Goal: Share content: Share content

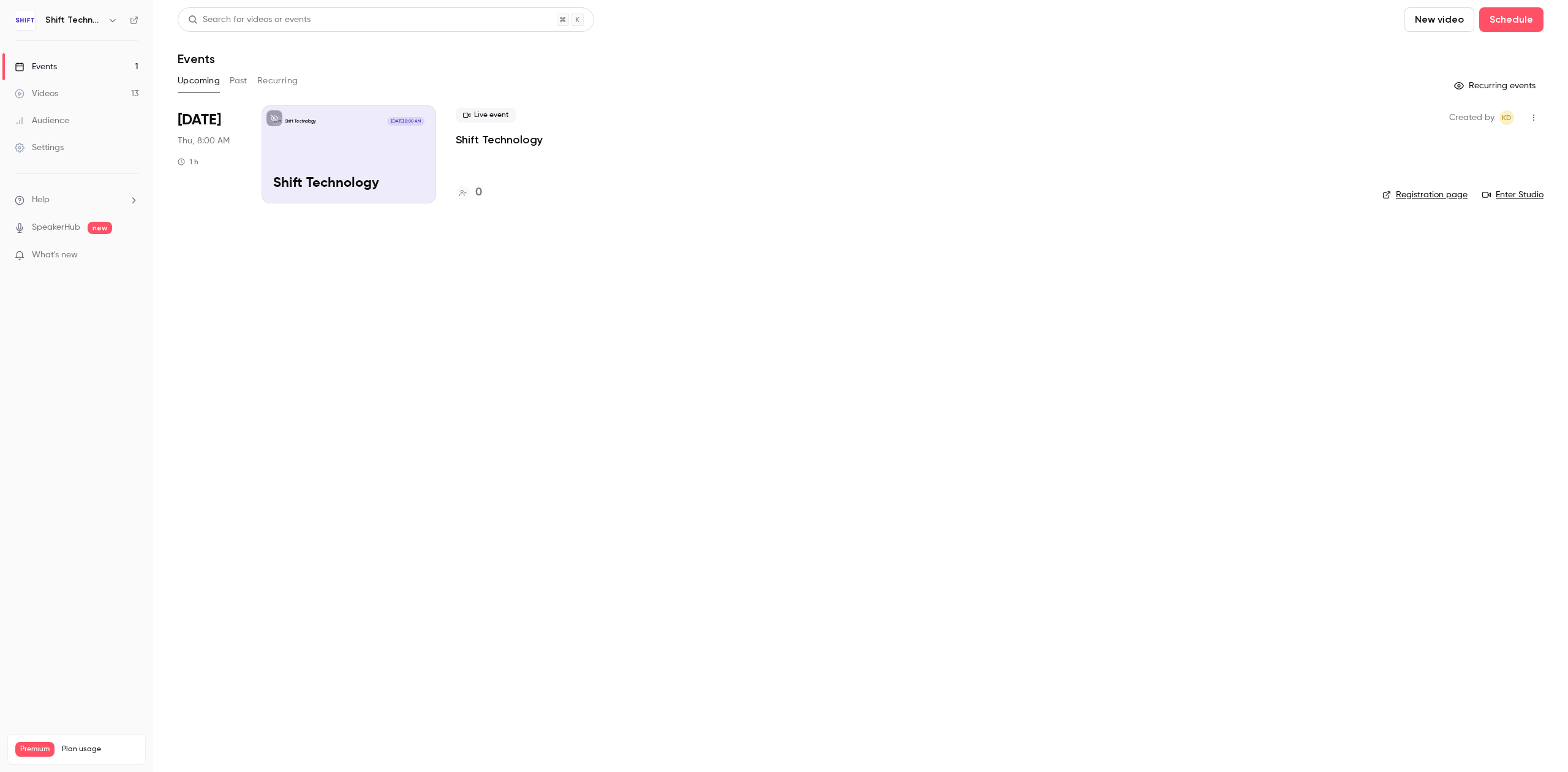
click at [231, 83] on button "Past" at bounding box center [238, 80] width 17 height 19
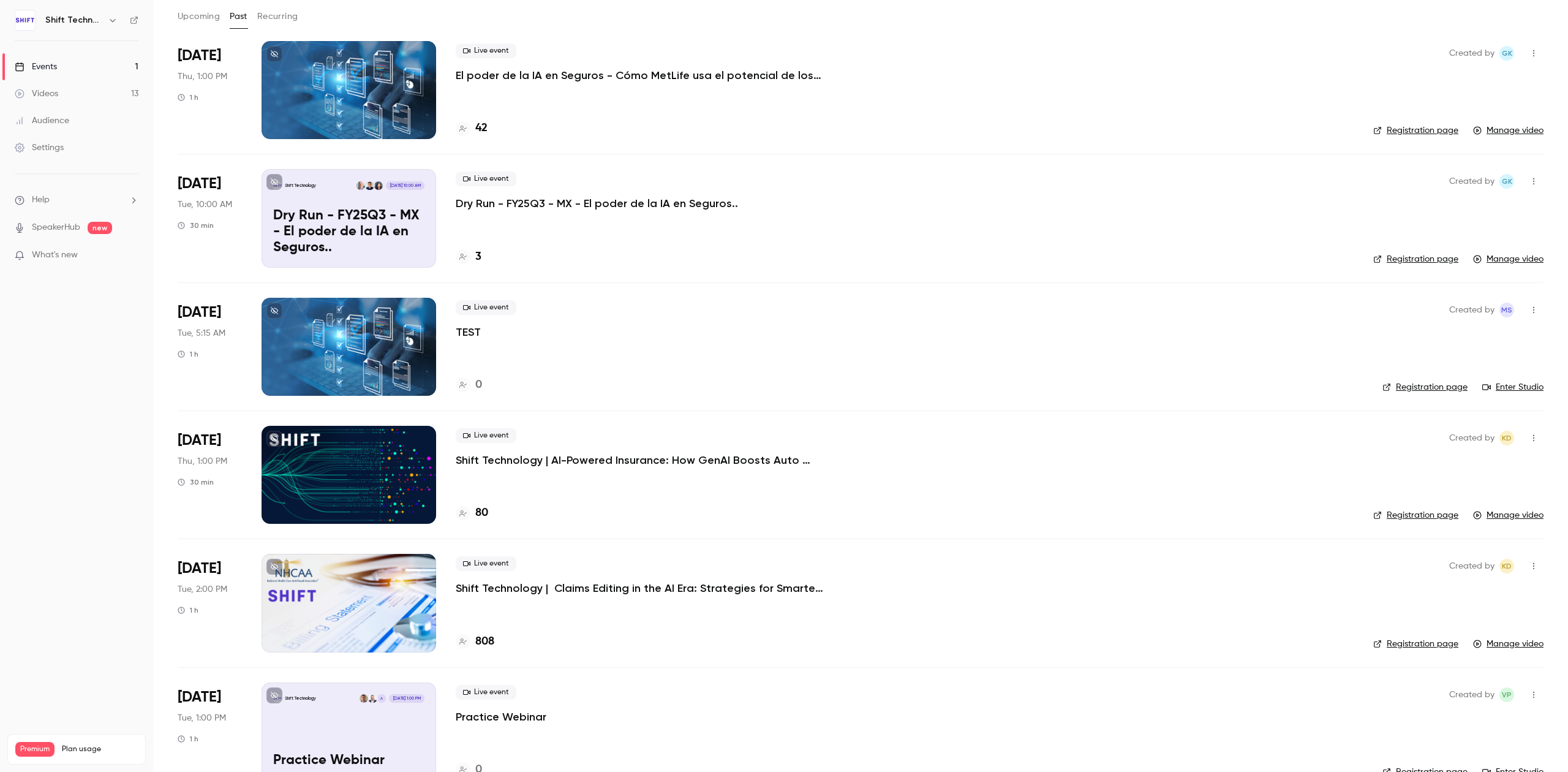
scroll to position [163, 0]
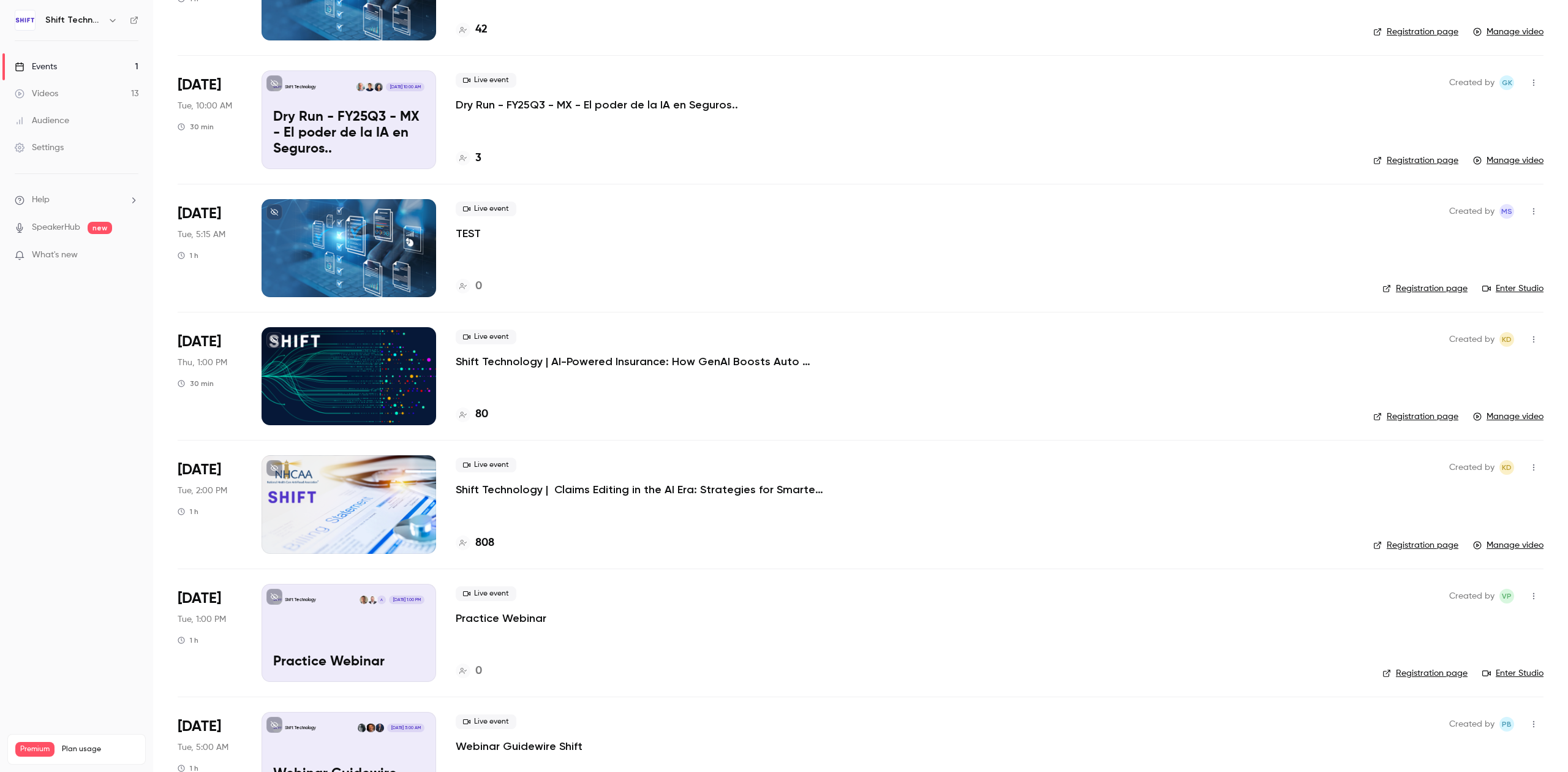
click at [689, 496] on p "Shift Technology | Claims Editing in the AI Era: Strategies for Smarter, Strong…" at bounding box center [639, 489] width 367 height 15
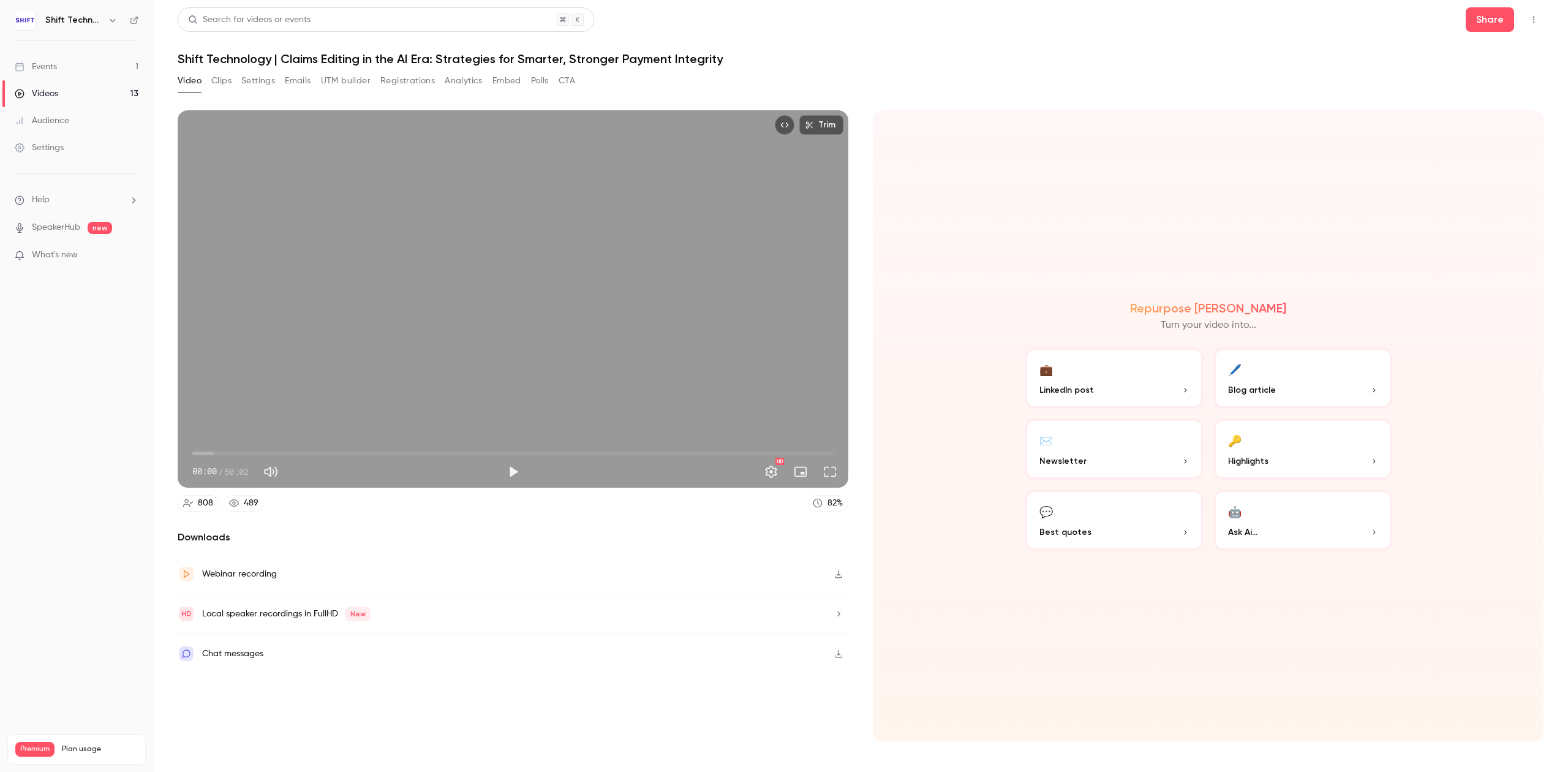
click at [1302, 370] on button "🖊️ Blog article" at bounding box center [1303, 377] width 179 height 61
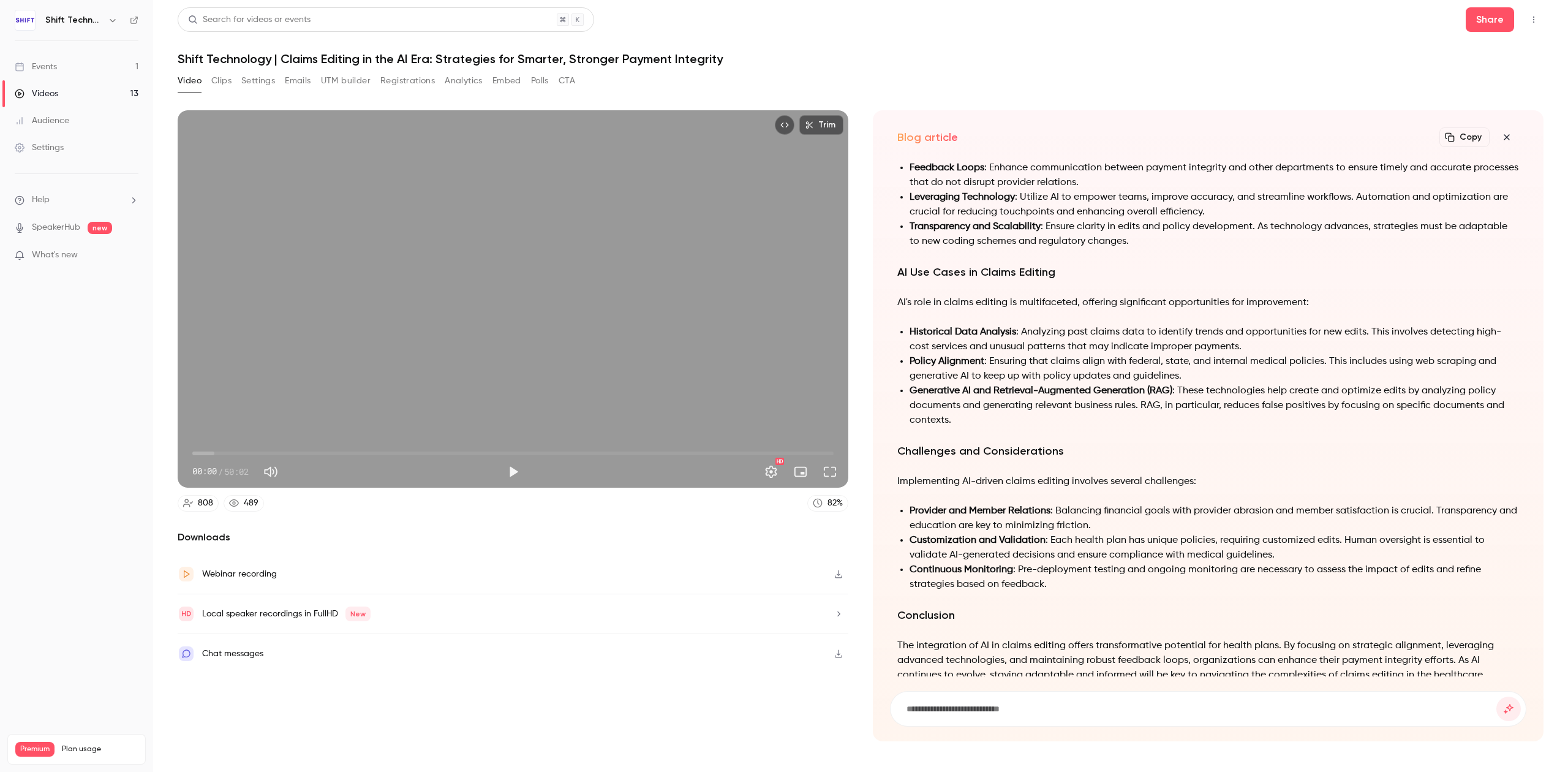
scroll to position [-163, 0]
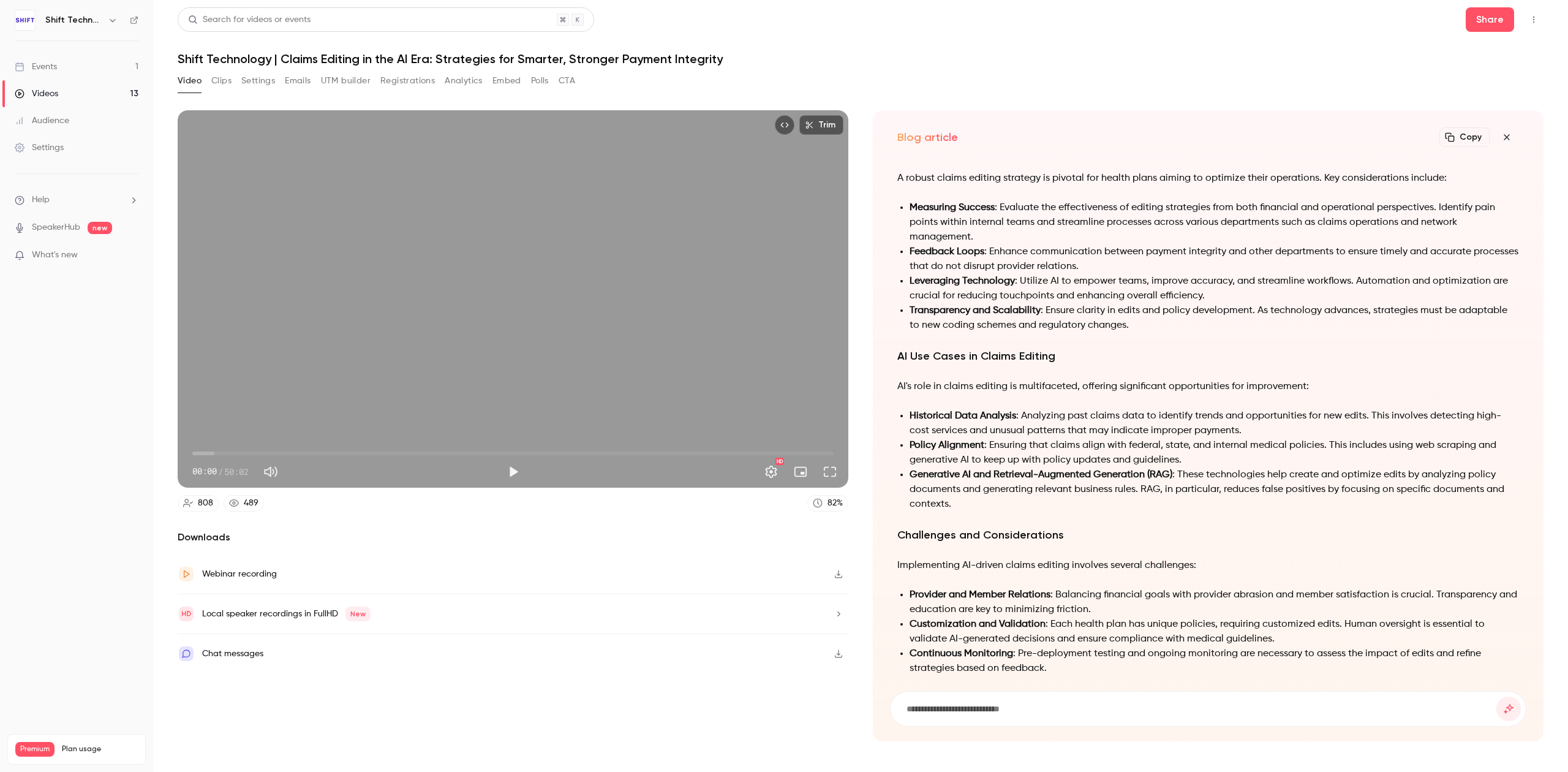
click at [1502, 137] on icon "button" at bounding box center [1507, 137] width 15 height 10
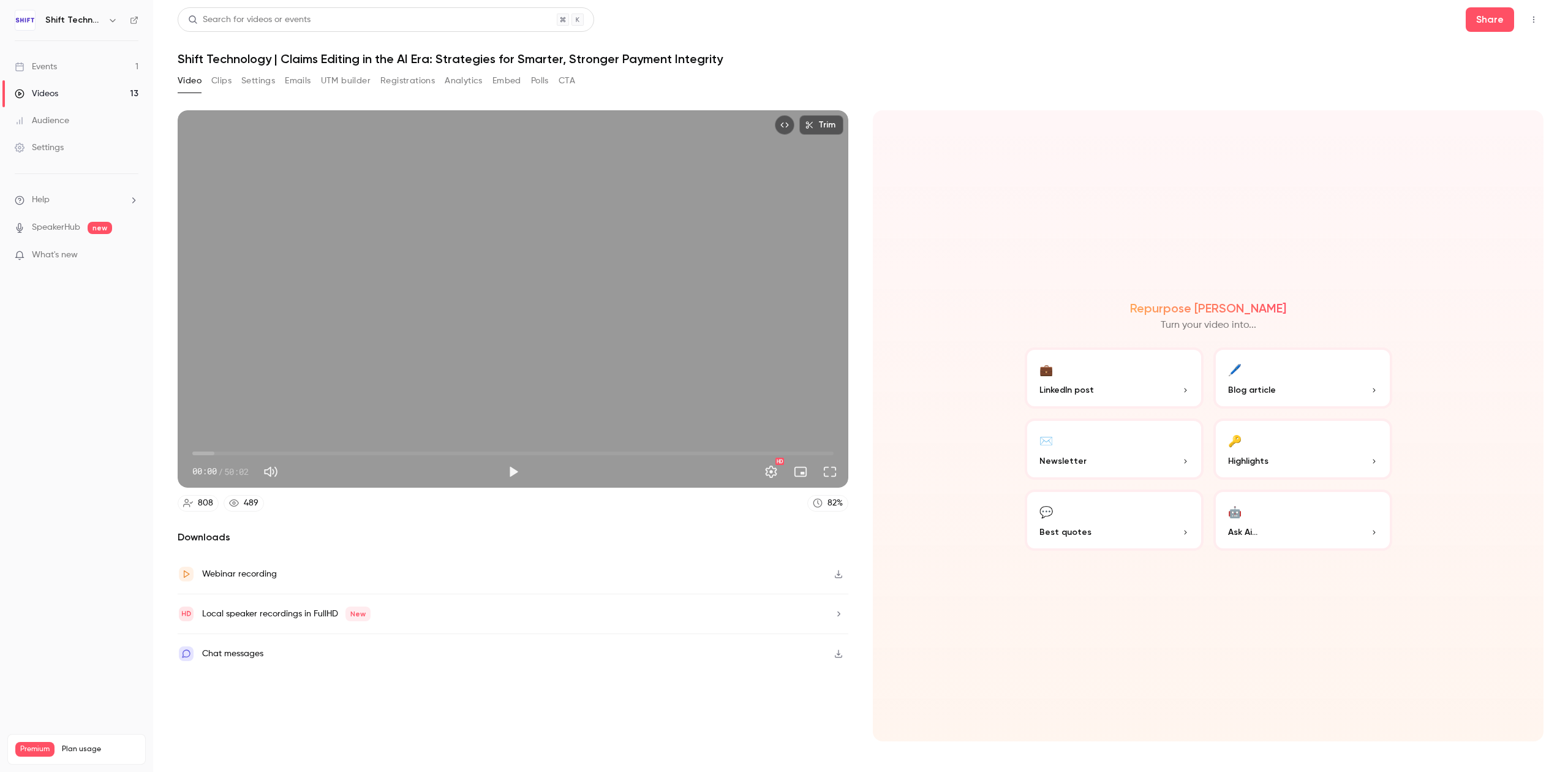
click at [1267, 451] on button "🔑 Highlights" at bounding box center [1303, 448] width 179 height 61
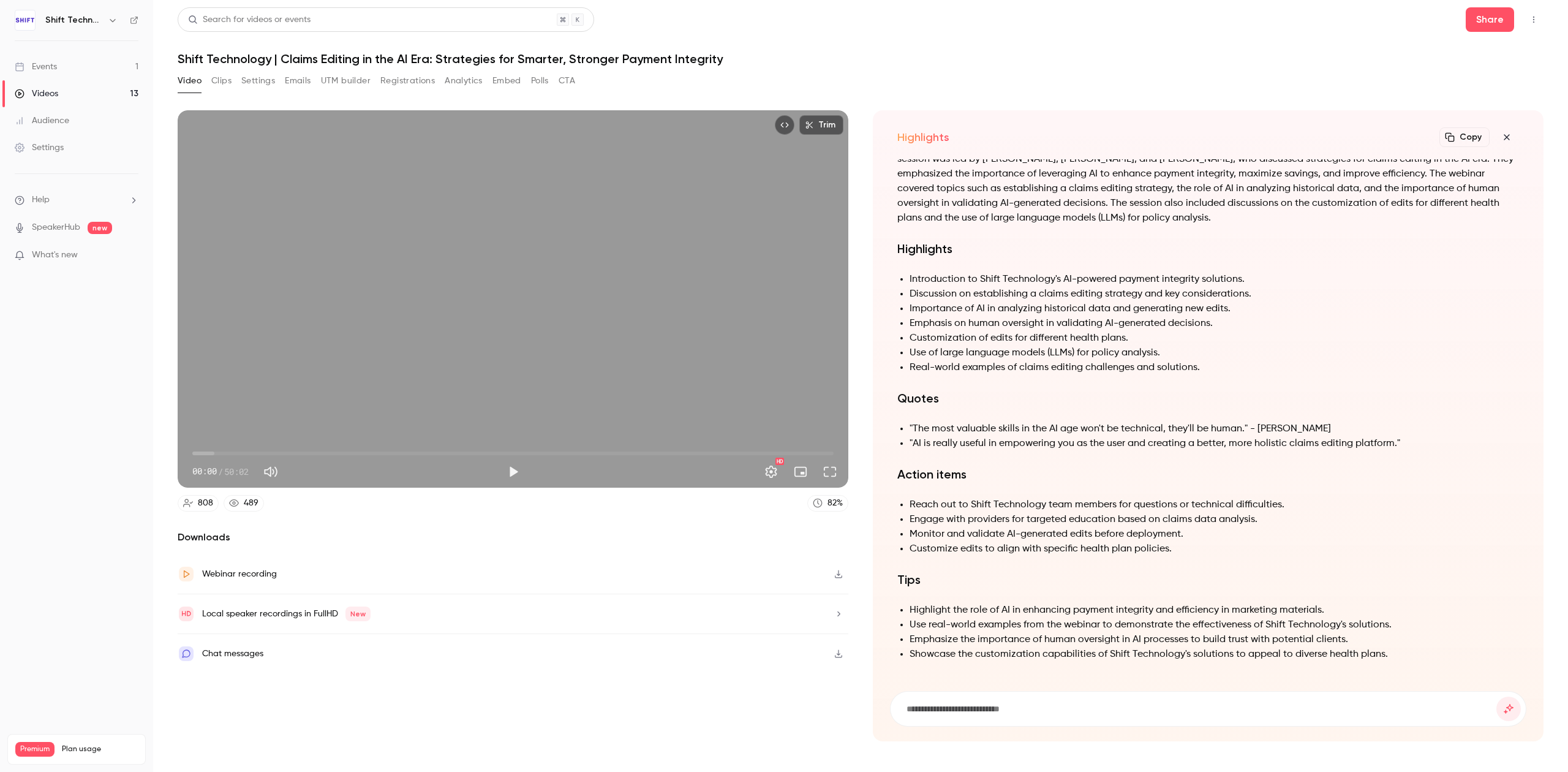
click at [503, 83] on button "Embed" at bounding box center [507, 80] width 29 height 19
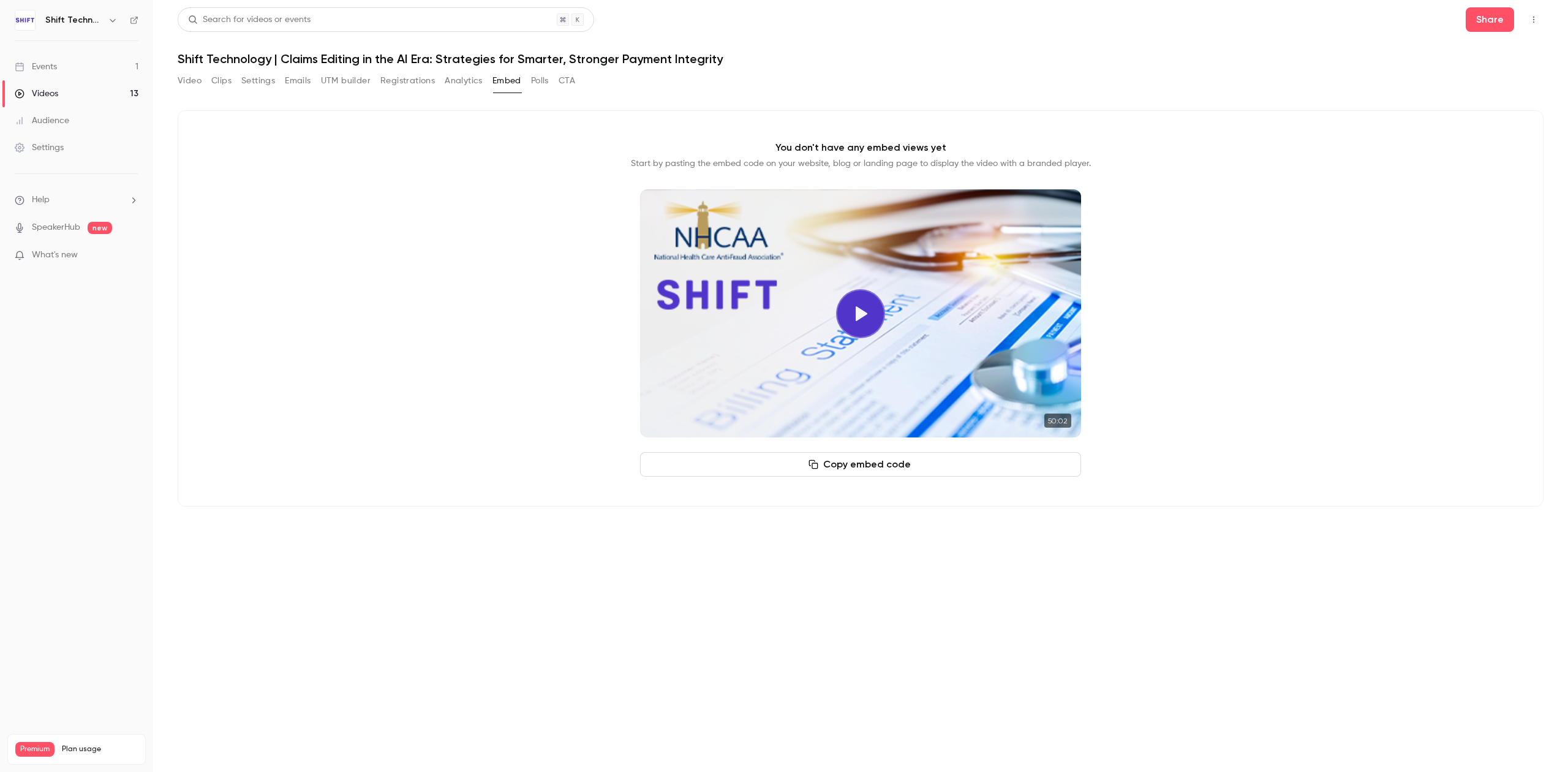
click at [995, 460] on button "Copy embed code" at bounding box center [861, 464] width 441 height 25
click at [870, 464] on button "Copy embed code" at bounding box center [861, 464] width 441 height 25
drag, startPoint x: 986, startPoint y: 300, endPoint x: 566, endPoint y: 148, distance: 446.7
click at [566, 148] on div "You don't have any embed views yet Start by pasting the embed code on your webs…" at bounding box center [861, 308] width 1366 height 396
click at [193, 77] on button "Video" at bounding box center [190, 80] width 24 height 19
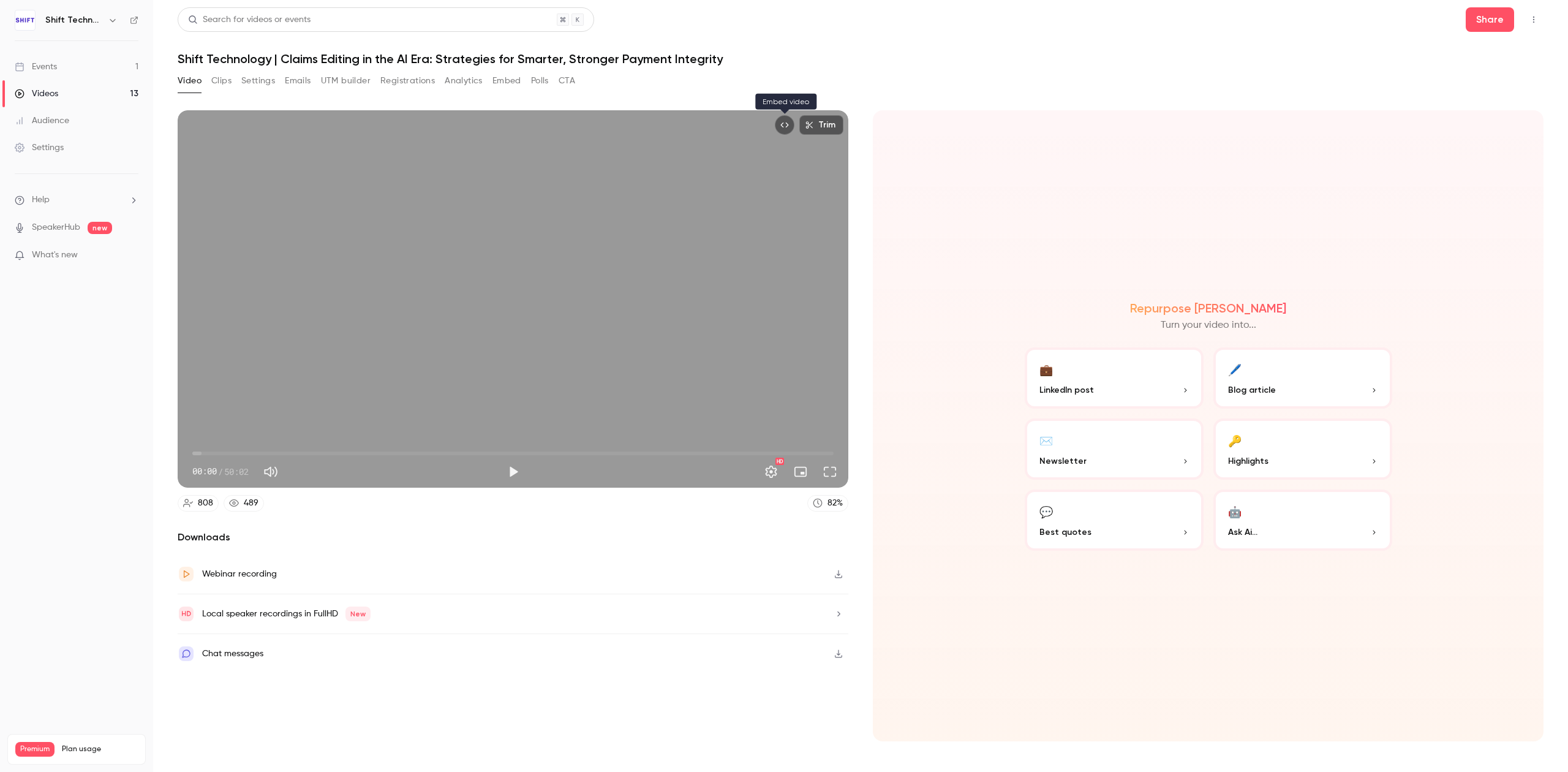
click at [788, 124] on icon "Embed video" at bounding box center [785, 124] width 8 height 5
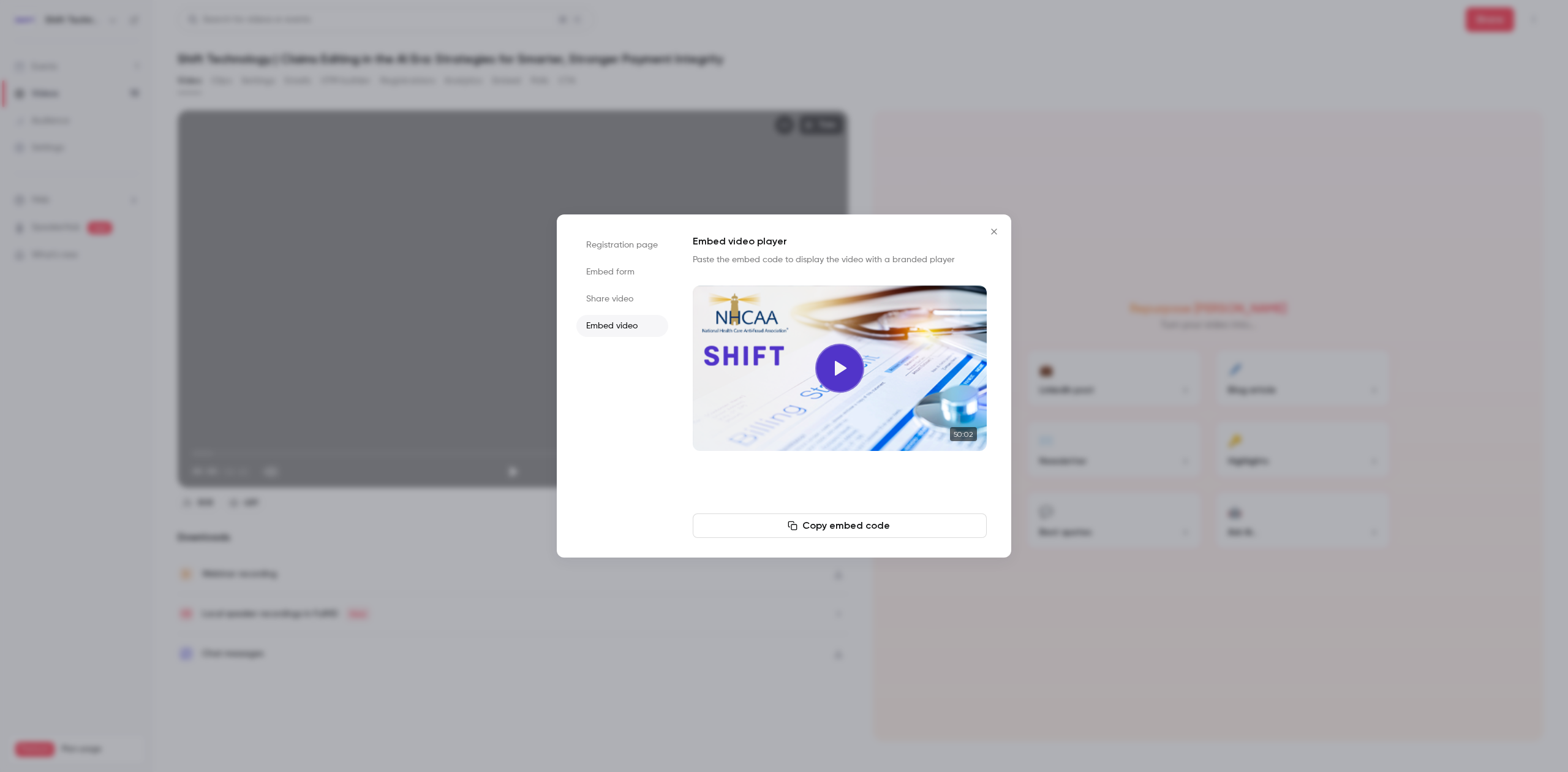
click at [623, 296] on li "Share video" at bounding box center [622, 299] width 92 height 22
click at [902, 520] on button "Copy link" at bounding box center [840, 525] width 294 height 25
